Goal: Information Seeking & Learning: Find specific fact

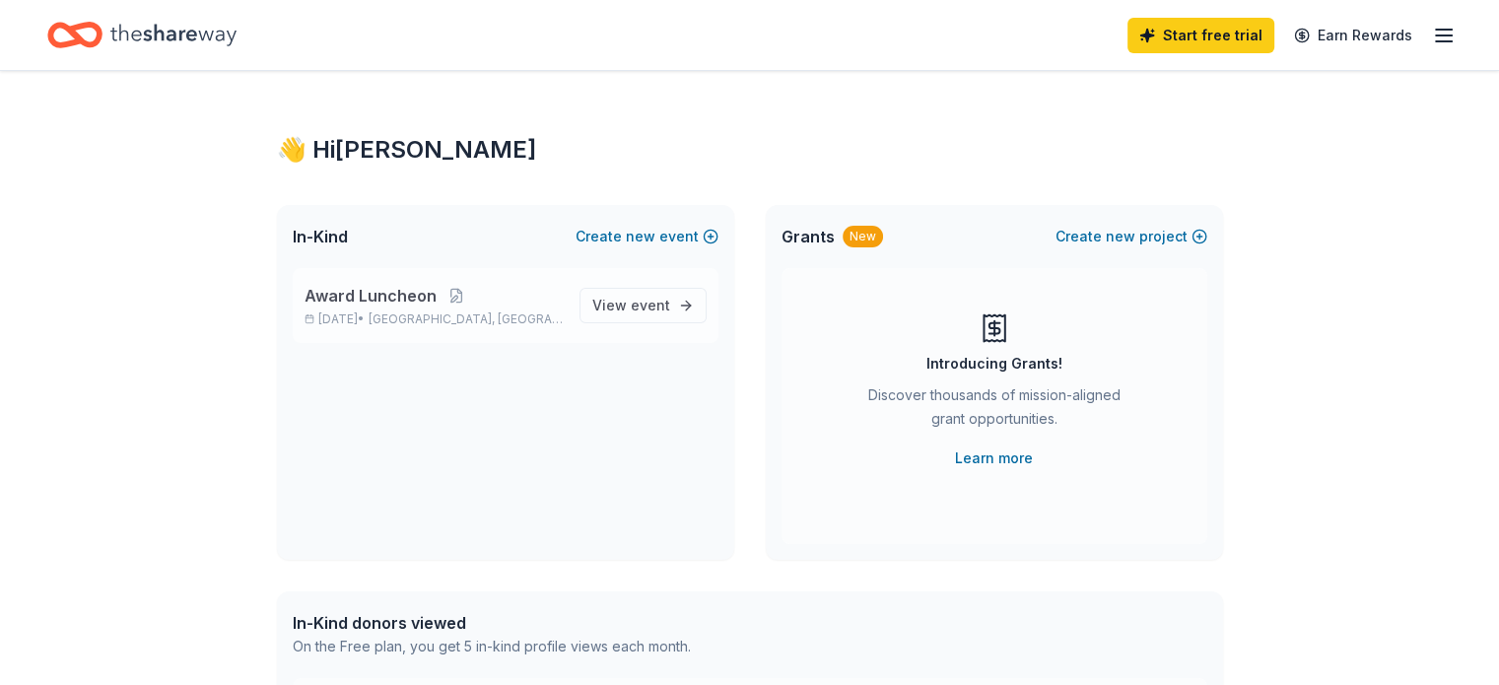
click at [460, 320] on span "[GEOGRAPHIC_DATA], [GEOGRAPHIC_DATA]" at bounding box center [466, 319] width 194 height 16
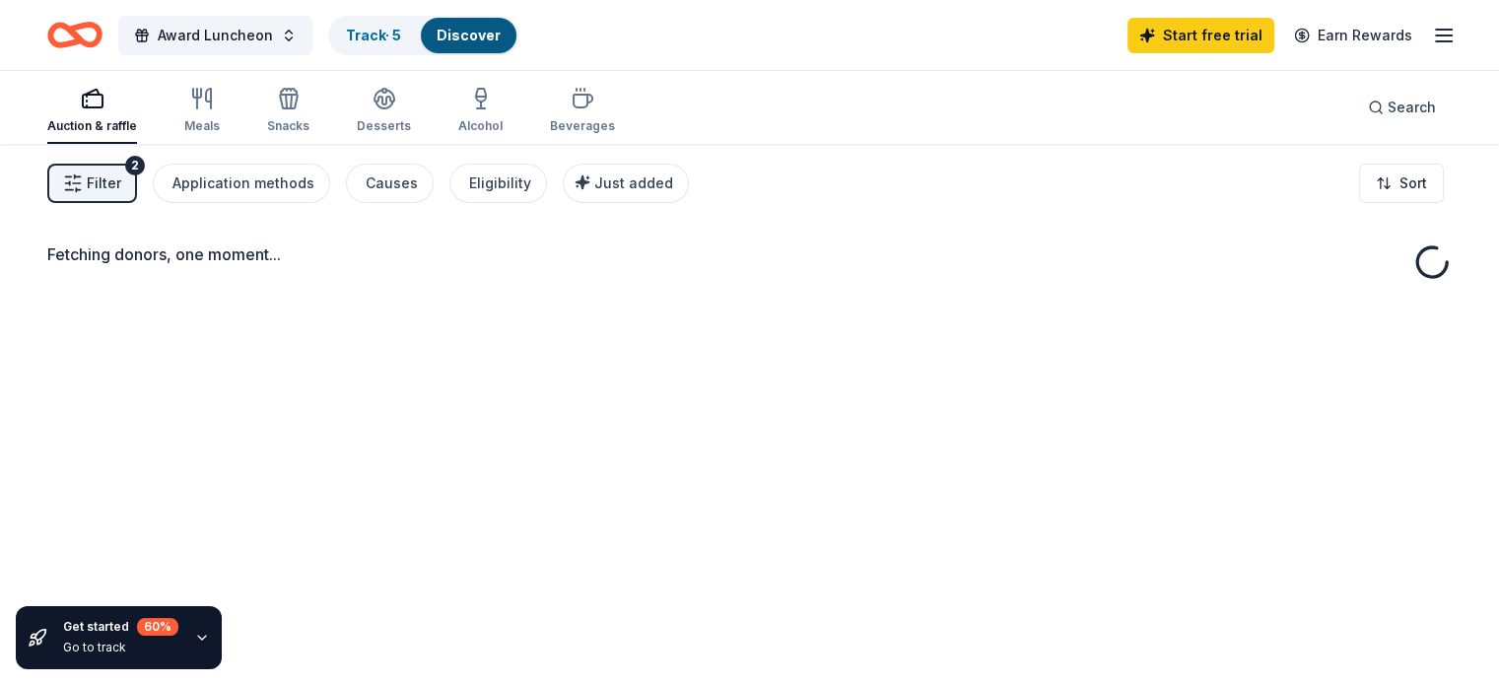
click at [438, 321] on div "Fetching donors, one moment..." at bounding box center [749, 486] width 1499 height 685
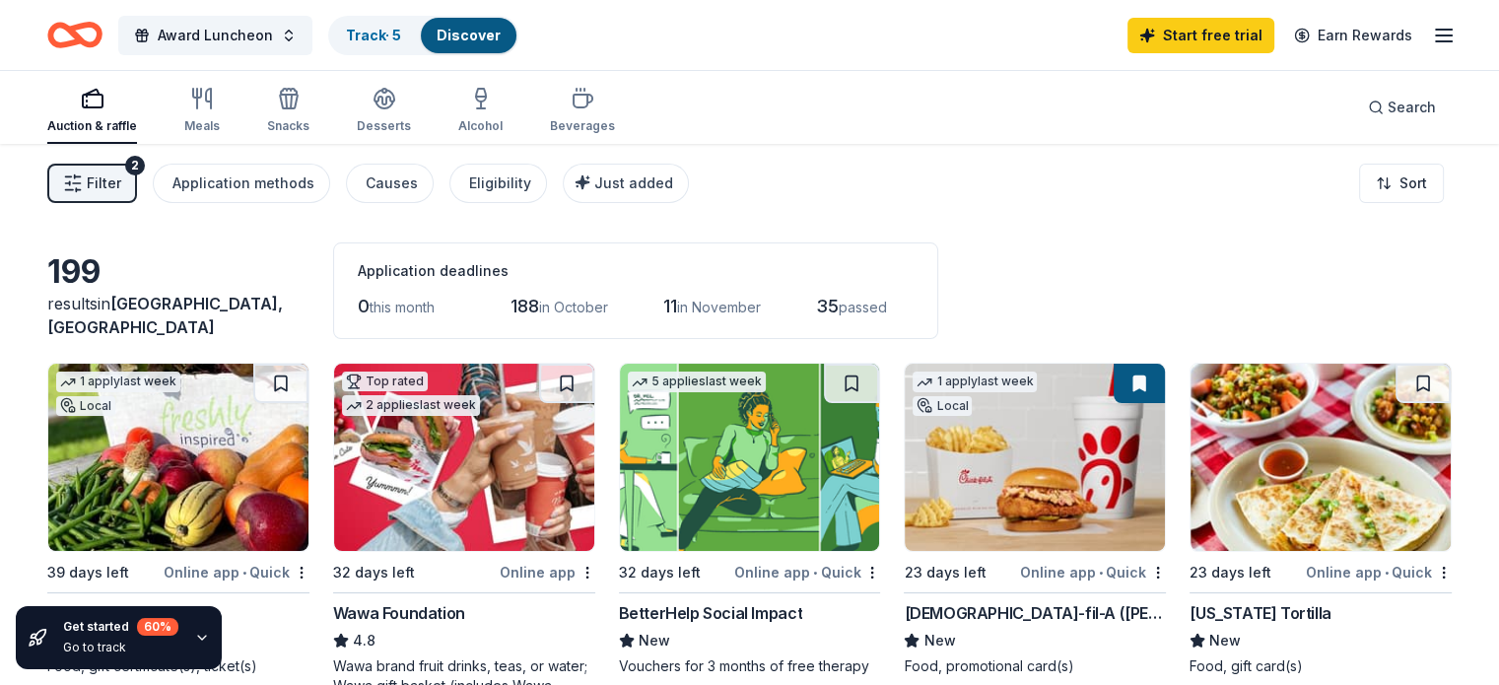
click at [453, 245] on div "Application deadlines 0 this month 188 in [DATE] in November 35 passed" at bounding box center [635, 290] width 605 height 97
click at [1368, 109] on div "Search" at bounding box center [1402, 108] width 68 height 24
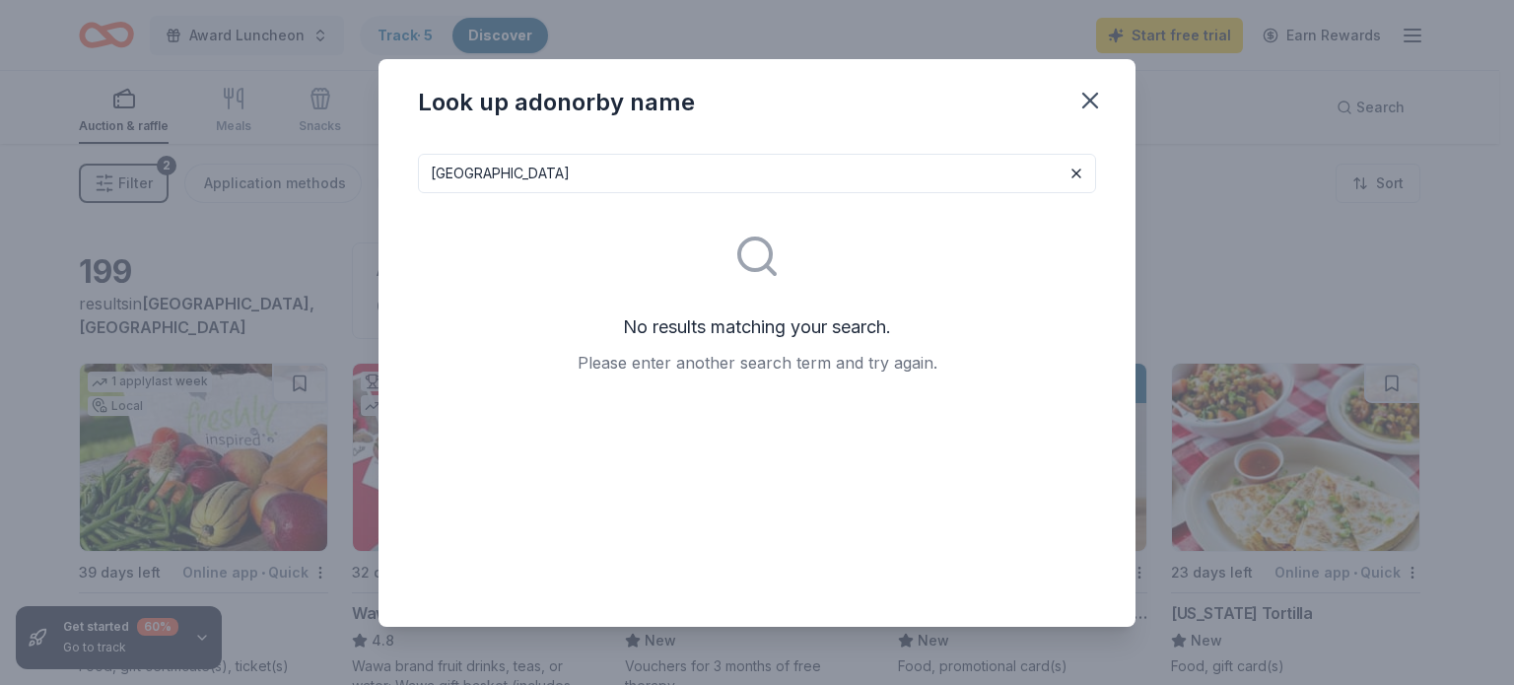
click at [608, 180] on input "[GEOGRAPHIC_DATA]" at bounding box center [757, 173] width 678 height 39
type input "p"
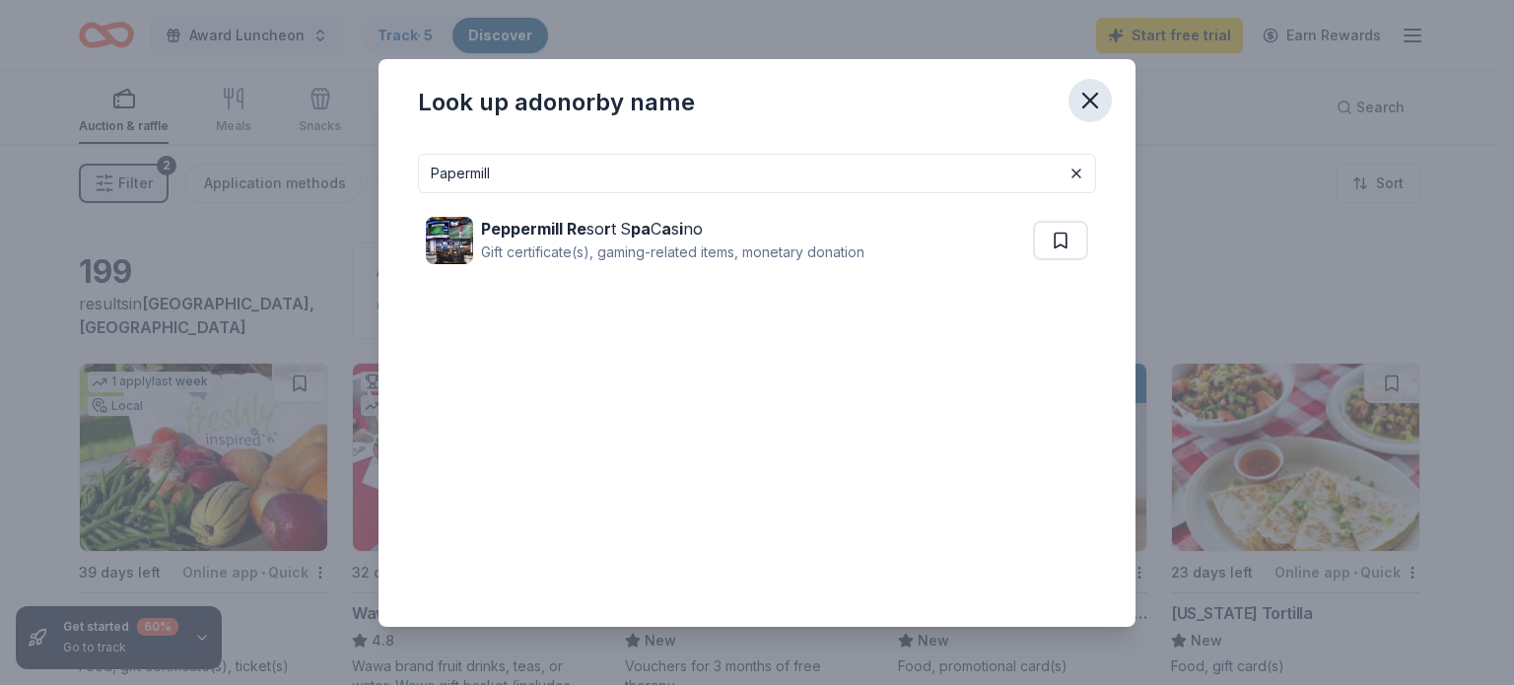
type input "Papermill"
click at [1099, 96] on icon "button" at bounding box center [1090, 101] width 28 height 28
